Goal: Find specific page/section: Find specific page/section

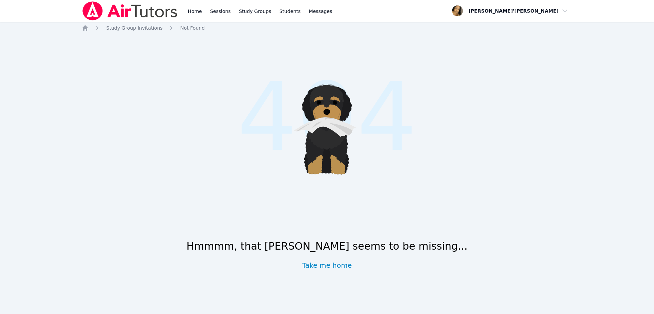
click at [84, 28] on icon "Breadcrumb" at bounding box center [84, 27] width 5 height 5
click at [170, 232] on div "Hmmmm, that [PERSON_NAME] seems to be missing... Take me home" at bounding box center [327, 251] width 490 height 38
click at [378, 73] on icon ".cls-1 { fill: #1c1c1e; } .cls-1, .cls-10, .cls-11, .cls-2, .cls-3, .cls-4, .cl…" at bounding box center [326, 125] width 141 height 141
click at [540, 150] on div ".cls-1 { fill: #1c1c1e; } .cls-1, .cls-10, .cls-11, .cls-2, .cls-3, .cls-4, .cl…" at bounding box center [327, 125] width 490 height 141
